Goal: Task Accomplishment & Management: Use online tool/utility

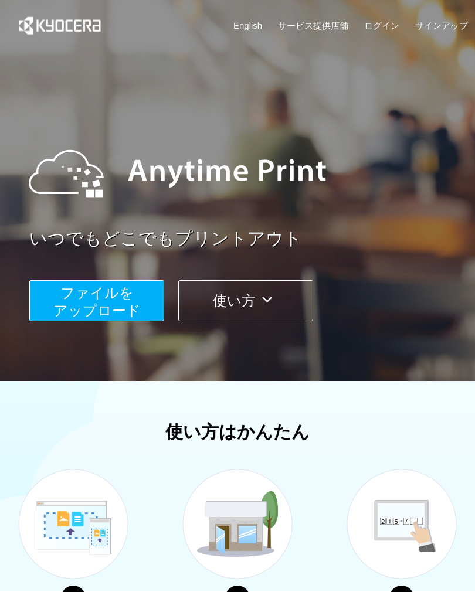
click at [213, 303] on button "使い方" at bounding box center [245, 300] width 135 height 41
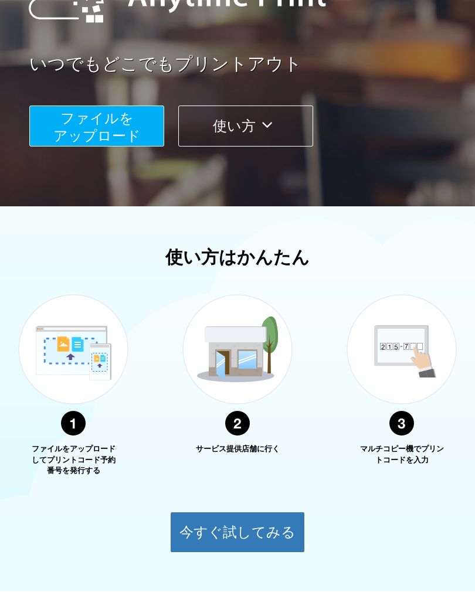
scroll to position [266, 0]
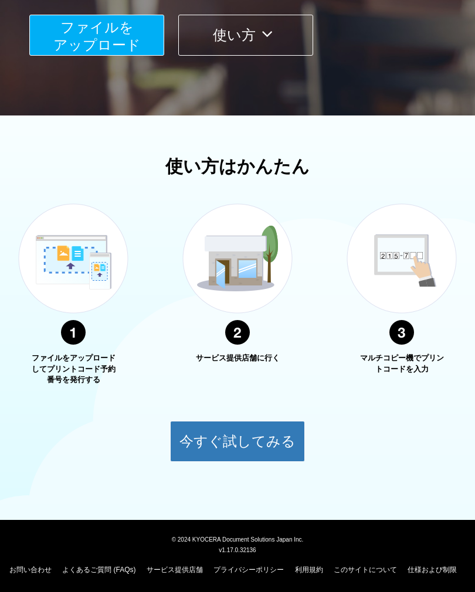
click at [198, 429] on button "今すぐ試してみる" at bounding box center [237, 441] width 135 height 41
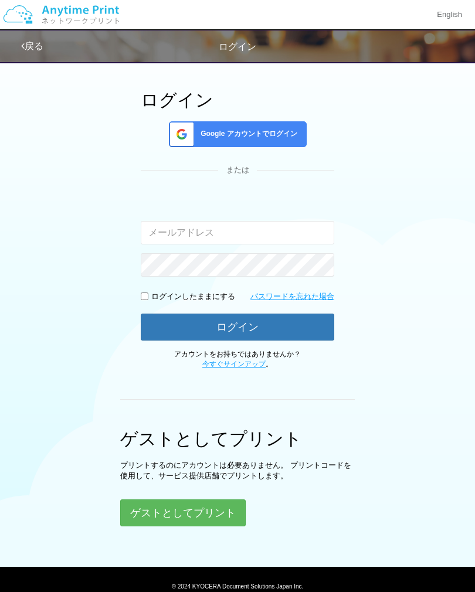
scroll to position [87, 0]
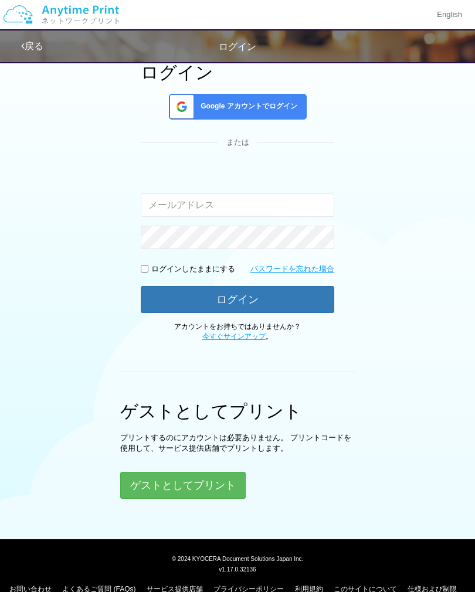
click at [141, 486] on button "ゲストとしてプリント" at bounding box center [183, 485] width 126 height 27
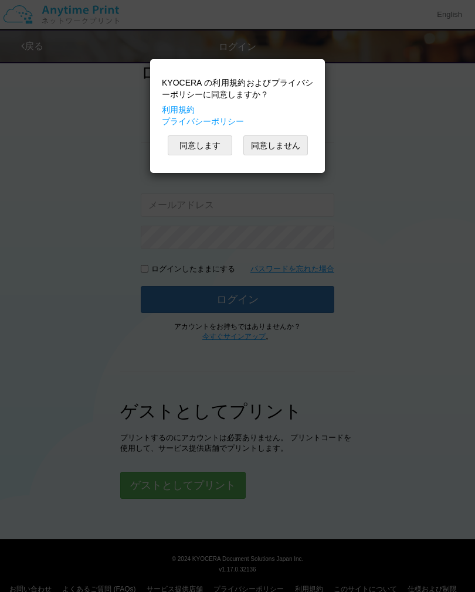
click at [204, 145] on button "同意します" at bounding box center [200, 145] width 65 height 20
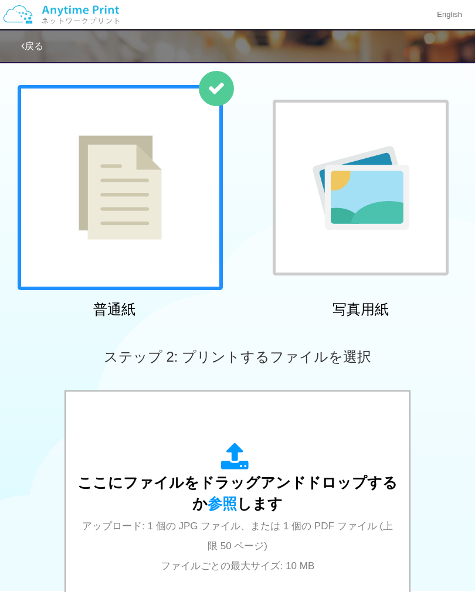
scroll to position [179, 0]
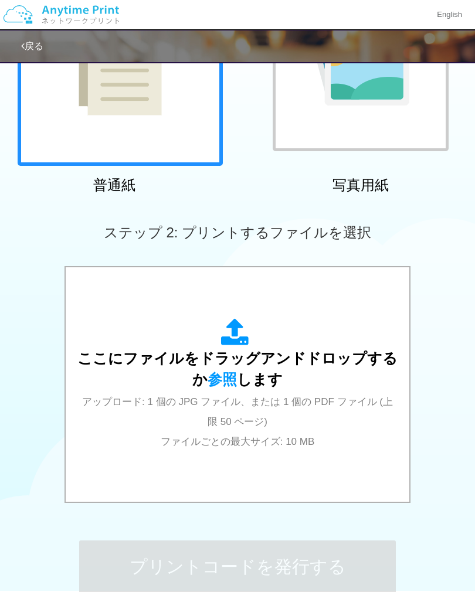
click at [235, 337] on icon at bounding box center [237, 332] width 33 height 29
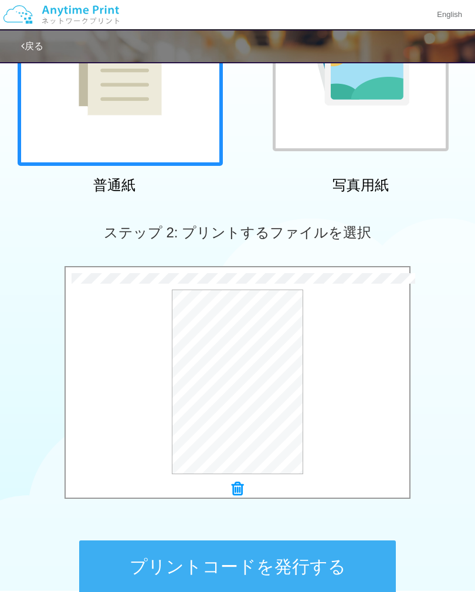
click at [124, 572] on button "プリントコードを発行する" at bounding box center [237, 567] width 317 height 53
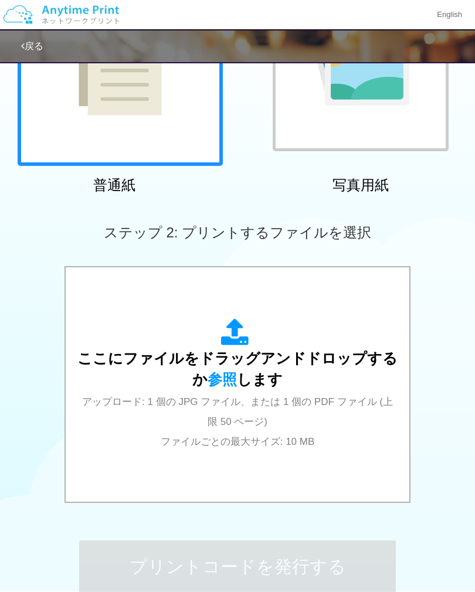
scroll to position [0, 0]
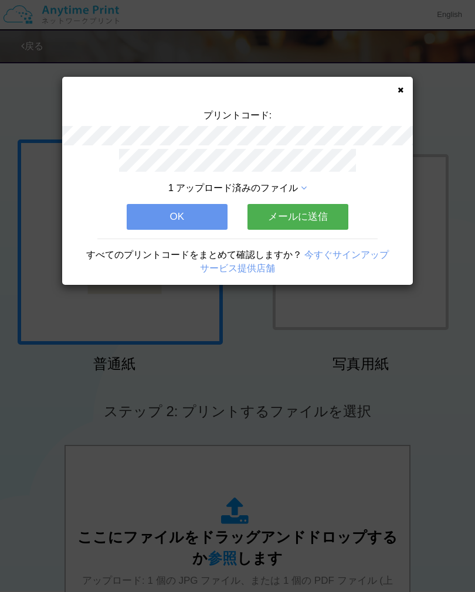
click at [190, 217] on button "OK" at bounding box center [177, 217] width 101 height 26
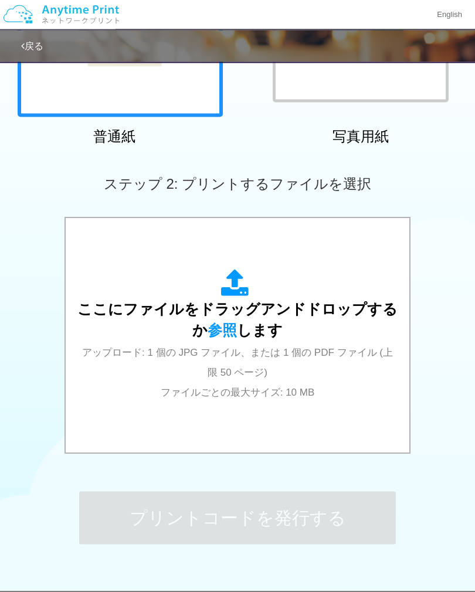
scroll to position [228, 0]
click at [232, 282] on icon at bounding box center [237, 283] width 33 height 29
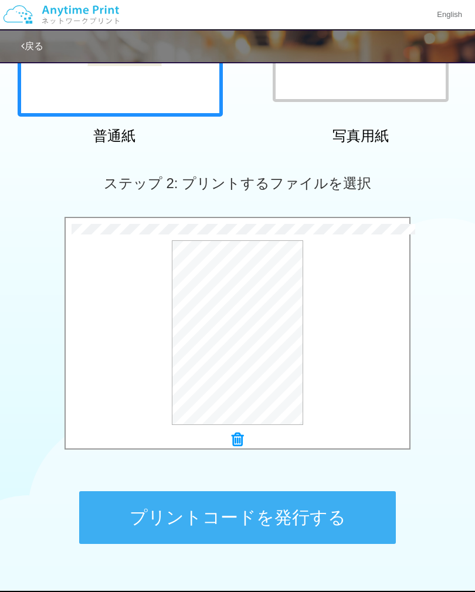
click at [124, 522] on button "プリントコードを発行する" at bounding box center [237, 518] width 317 height 53
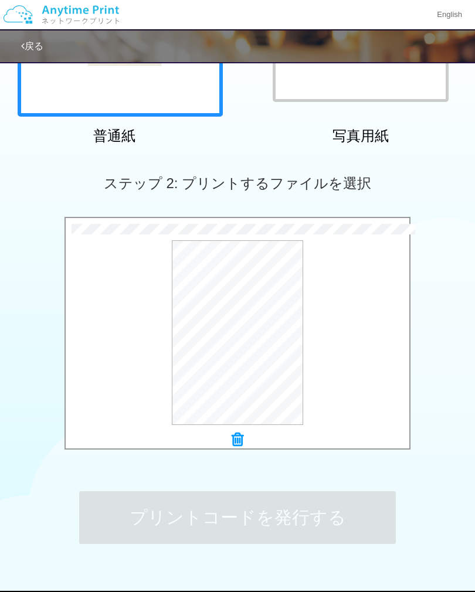
scroll to position [0, 0]
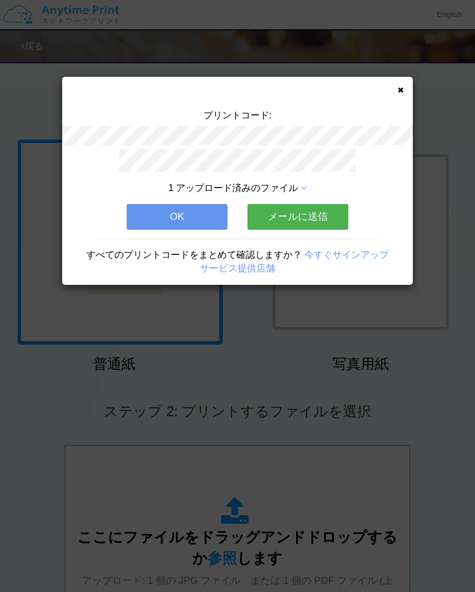
click at [179, 236] on div "1 アップロード済みのファイル OK メールに送信 すべてのプリントコードをまとめて確認しますか？ 今すぐサインアップ サービス提供店舗" at bounding box center [237, 217] width 351 height 136
click at [154, 219] on button "OK" at bounding box center [177, 217] width 101 height 26
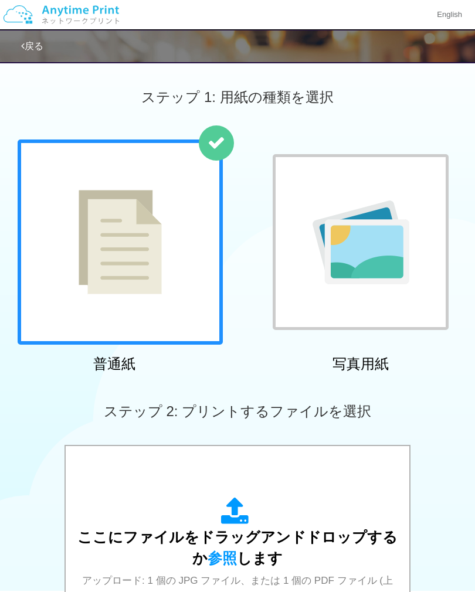
click at [226, 526] on icon at bounding box center [237, 511] width 33 height 29
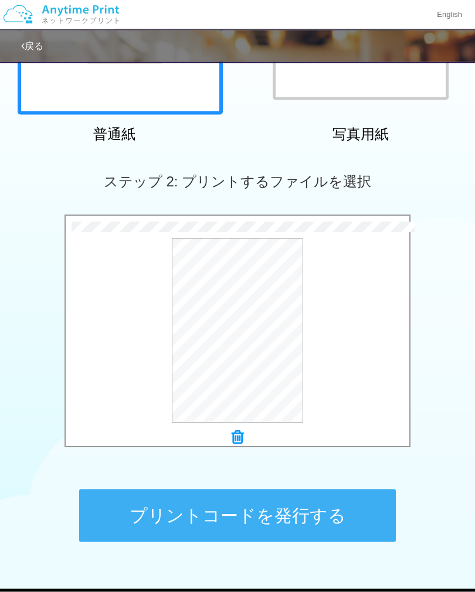
click at [131, 523] on button "プリントコードを発行する" at bounding box center [237, 516] width 317 height 53
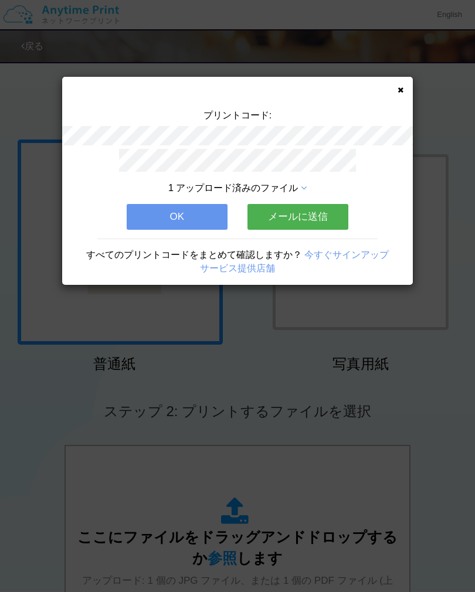
click at [131, 224] on button "OK" at bounding box center [177, 217] width 101 height 26
